Goal: Find contact information: Obtain details needed to contact an individual or organization

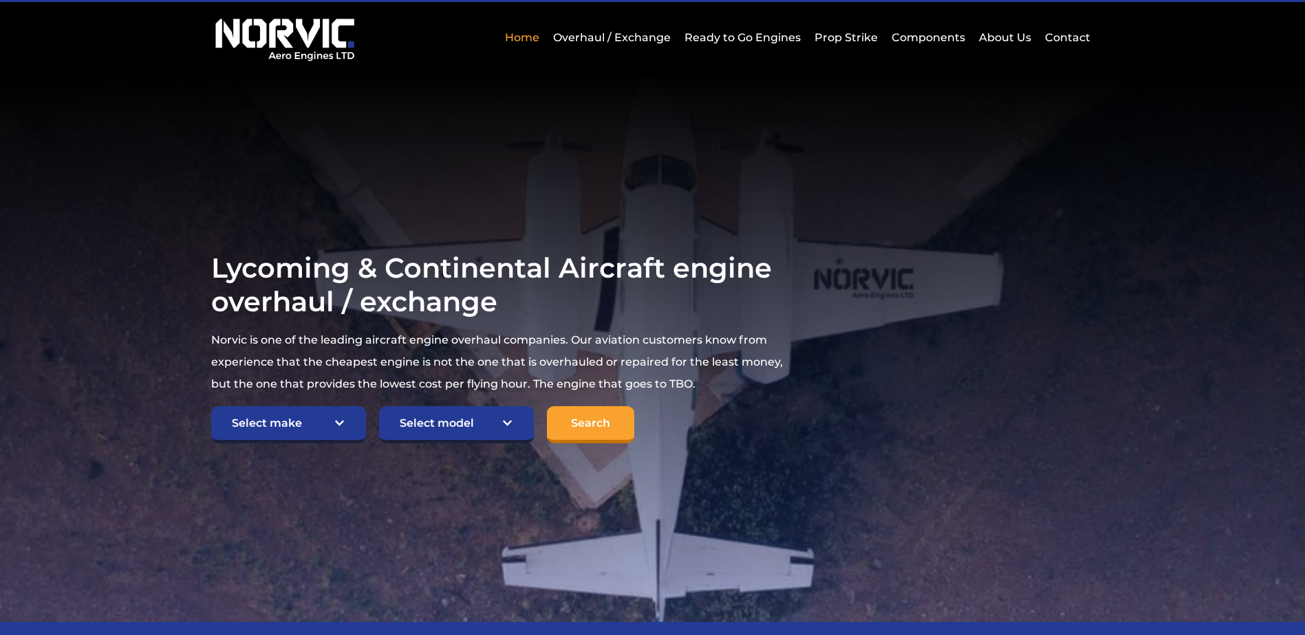
scroll to position [69, 0]
click at [1075, 34] on link "Contact" at bounding box center [1065, 37] width 49 height 34
click at [336, 426] on select "Select make TCM Continental Lycoming" at bounding box center [288, 424] width 155 height 37
click at [211, 406] on select "Select make TCM Continental Lycoming" at bounding box center [288, 424] width 155 height 37
click at [510, 423] on select "Select model American Champion 7KCAB Bellanca Citabria IO-320-E2A Beech 23 Musk…" at bounding box center [456, 424] width 155 height 37
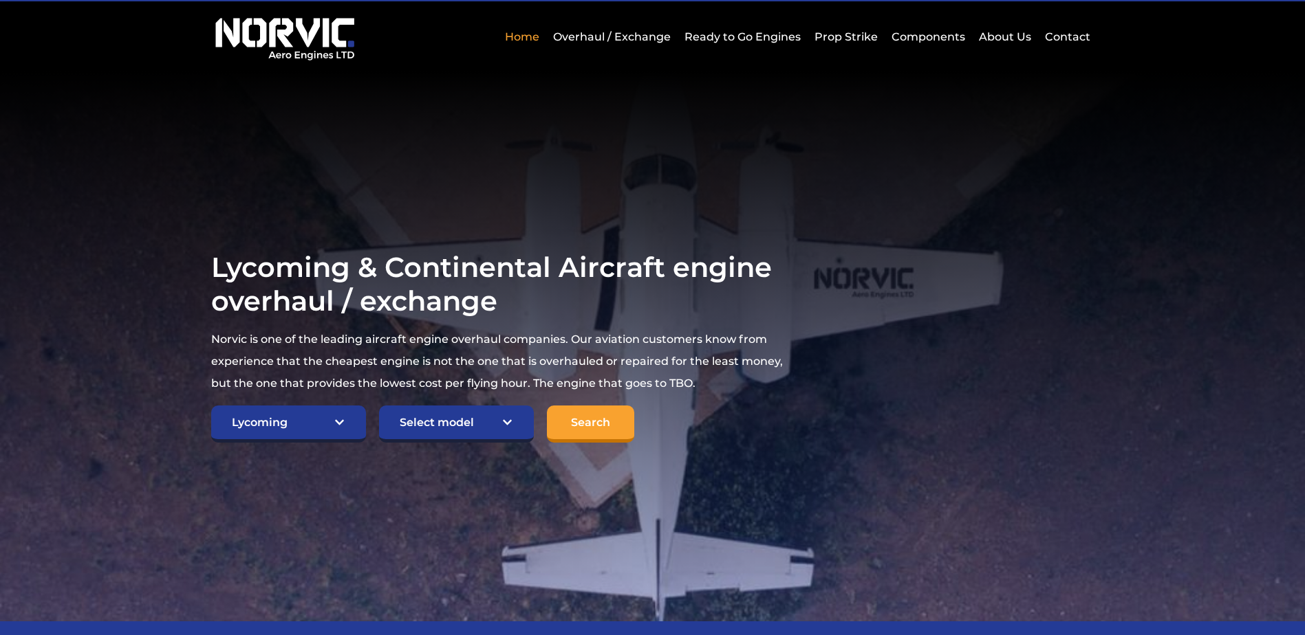
click at [338, 424] on select "Select make TCM Continental Lycoming" at bounding box center [288, 424] width 155 height 37
select select "TCM Continental"
click at [211, 406] on select "Select make TCM Continental Lycoming" at bounding box center [288, 424] width 155 height 37
click at [510, 428] on select "Select model American Champion 7KCAB Bellanca Citabria IO-320-E2A Beech 23 Musk…" at bounding box center [456, 424] width 155 height 37
